Goal: Task Accomplishment & Management: Use online tool/utility

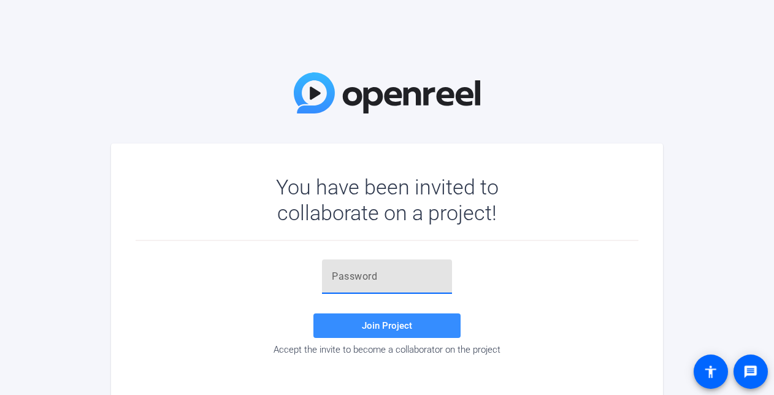
paste input "#.vtfp"
type input "#.vtfp"
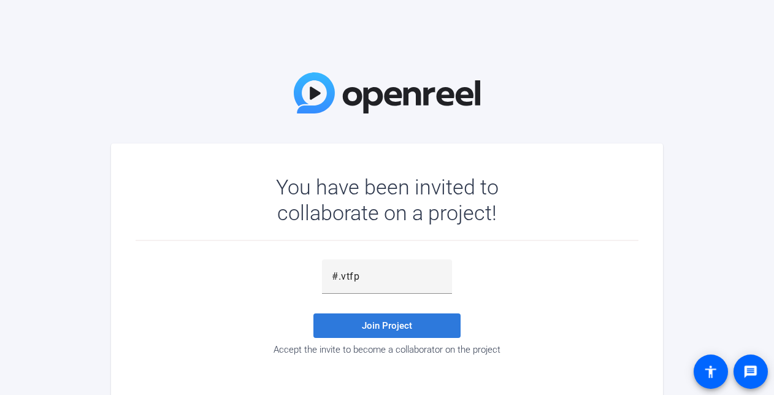
click at [417, 325] on span at bounding box center [386, 325] width 147 height 29
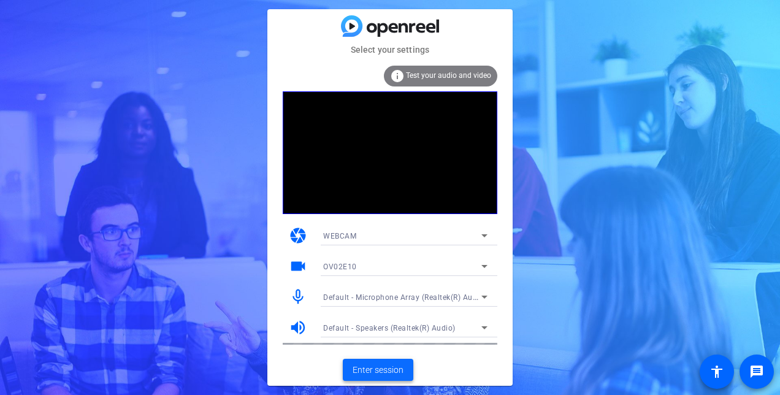
click at [376, 366] on span "Enter session" at bounding box center [377, 369] width 51 height 13
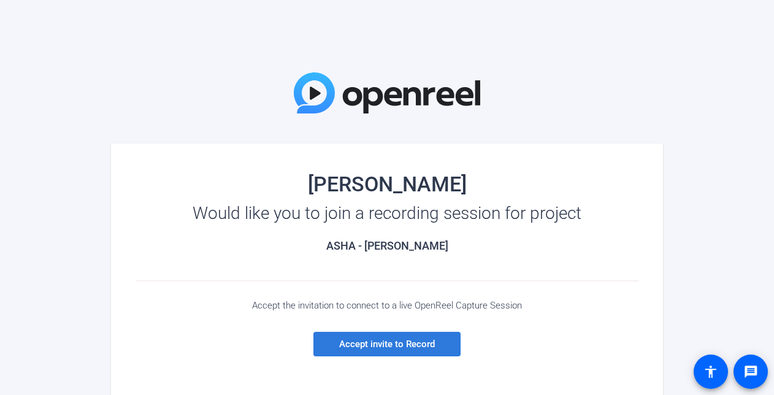
click at [390, 341] on span "Accept invite to Record" at bounding box center [387, 343] width 96 height 11
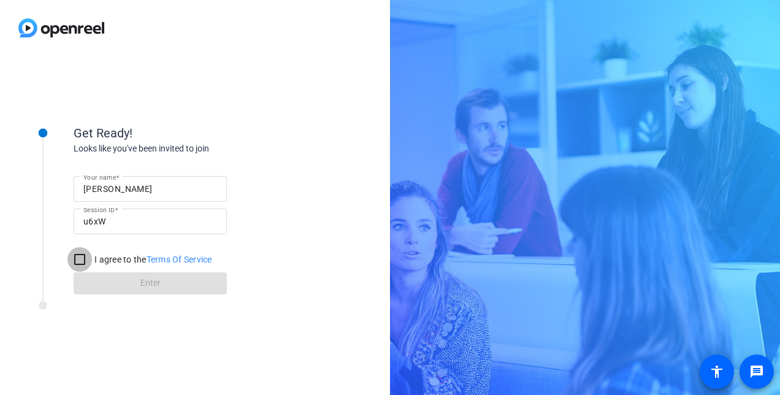
click at [78, 254] on input "I agree to the Terms Of Service" at bounding box center [79, 259] width 25 height 25
checkbox input "true"
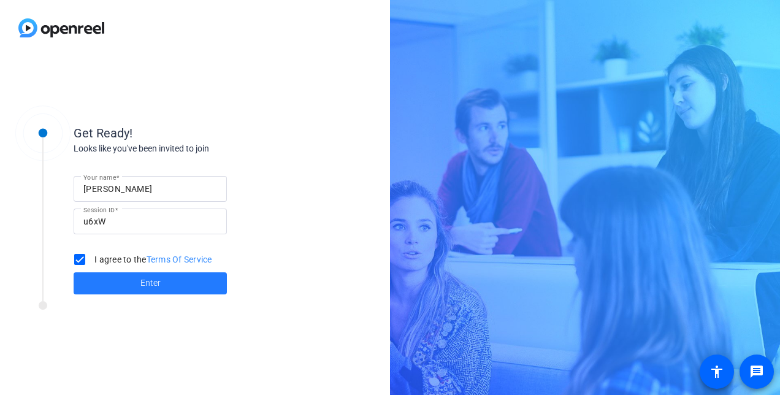
click at [164, 285] on span at bounding box center [150, 282] width 153 height 29
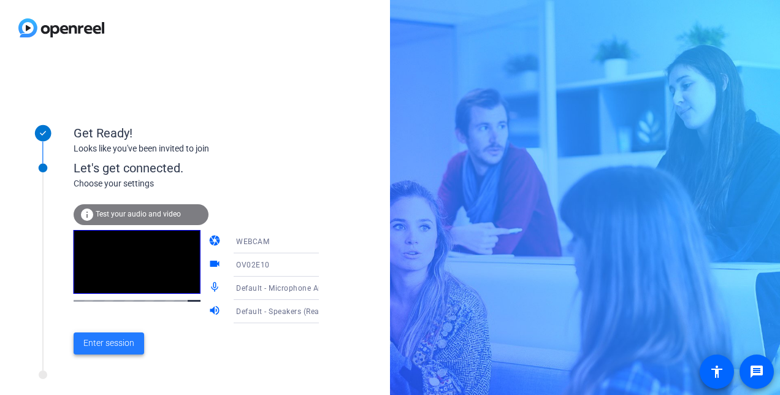
click at [101, 341] on span "Enter session" at bounding box center [108, 343] width 51 height 13
